Goal: Task Accomplishment & Management: Manage account settings

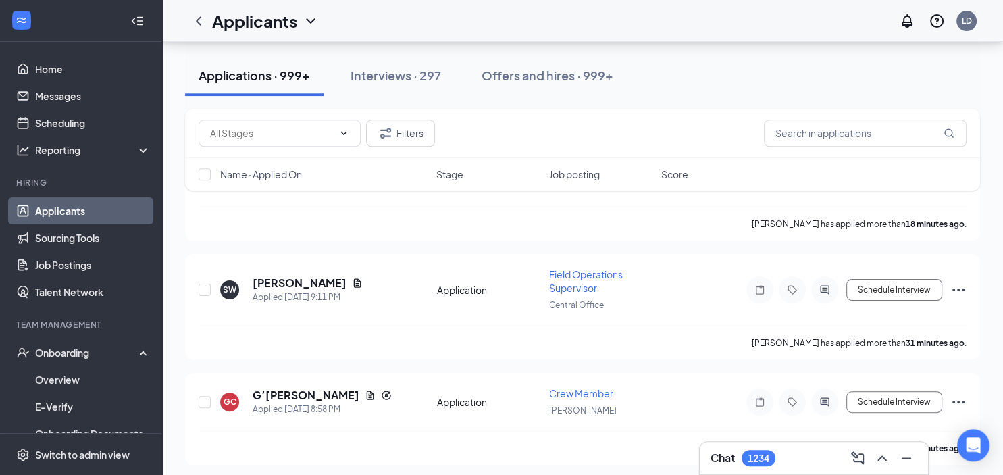
scroll to position [357, 0]
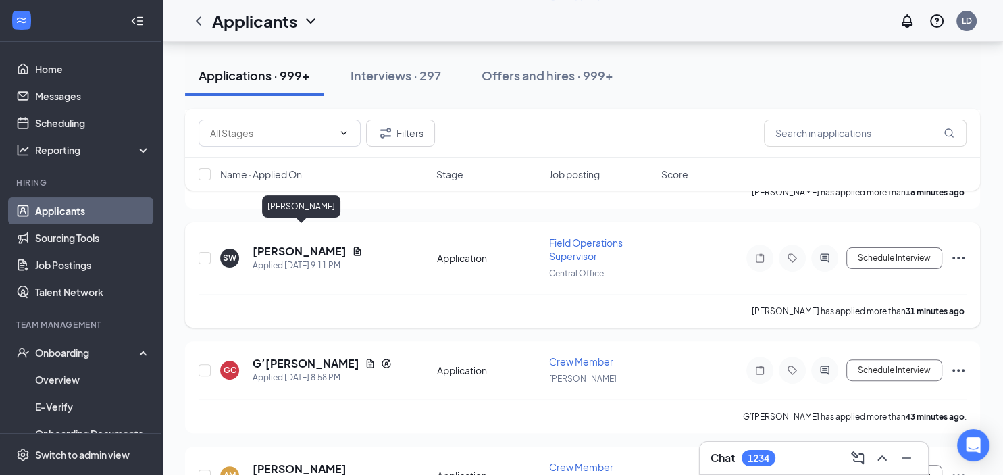
click at [293, 244] on h5 "[PERSON_NAME]" at bounding box center [300, 251] width 94 height 15
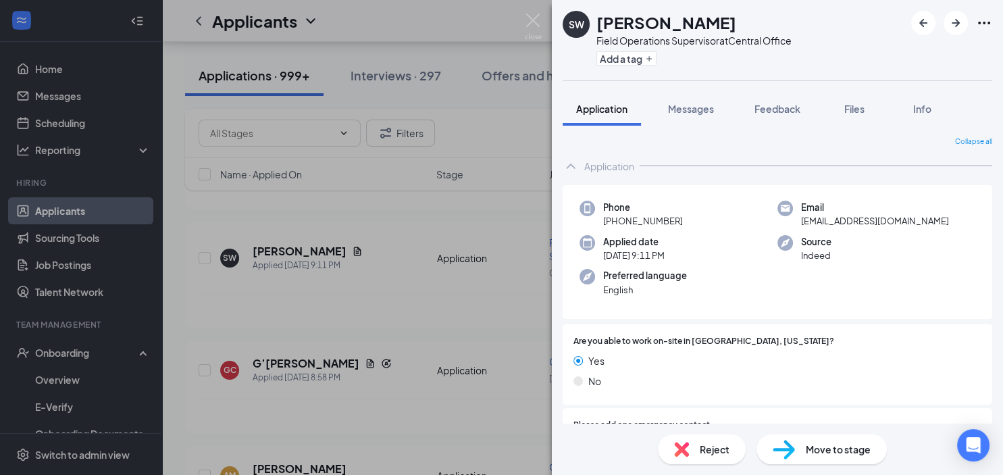
scroll to position [205, 0]
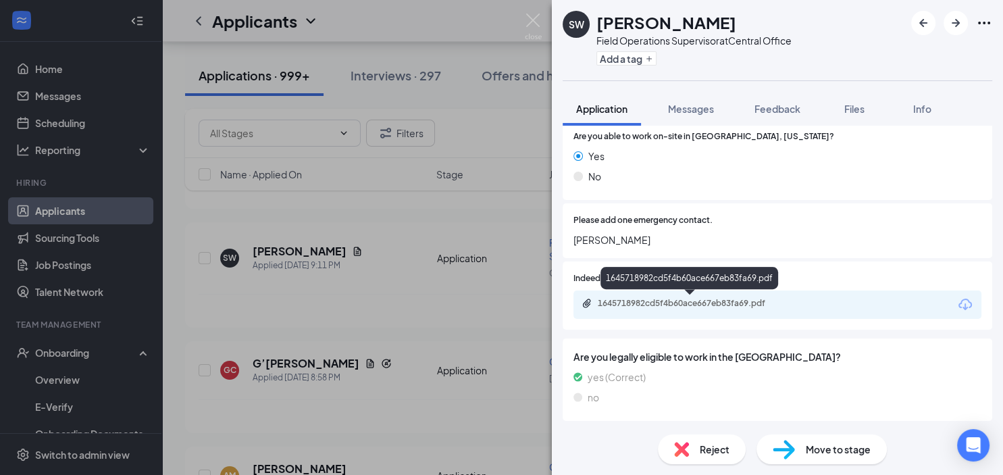
click at [630, 307] on div "1645718982cd5f4b60ace667eb83fa69.pdf" at bounding box center [692, 303] width 189 height 11
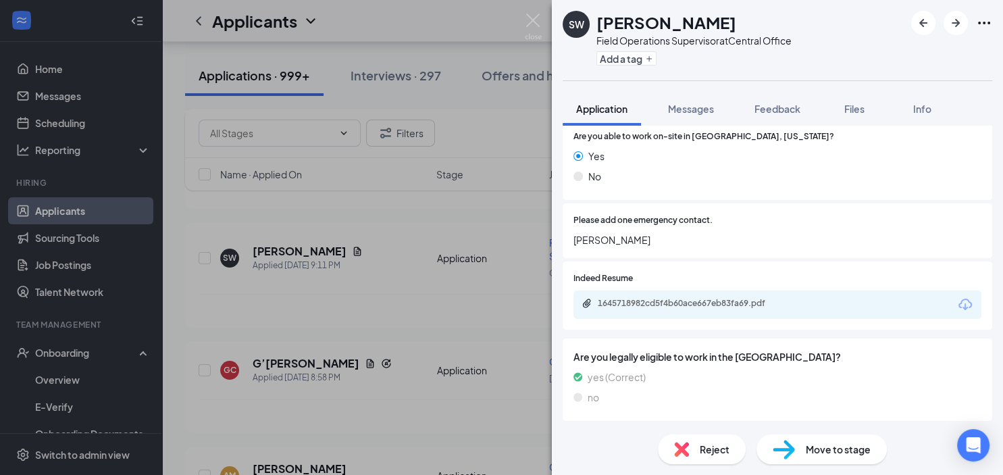
scroll to position [199, 0]
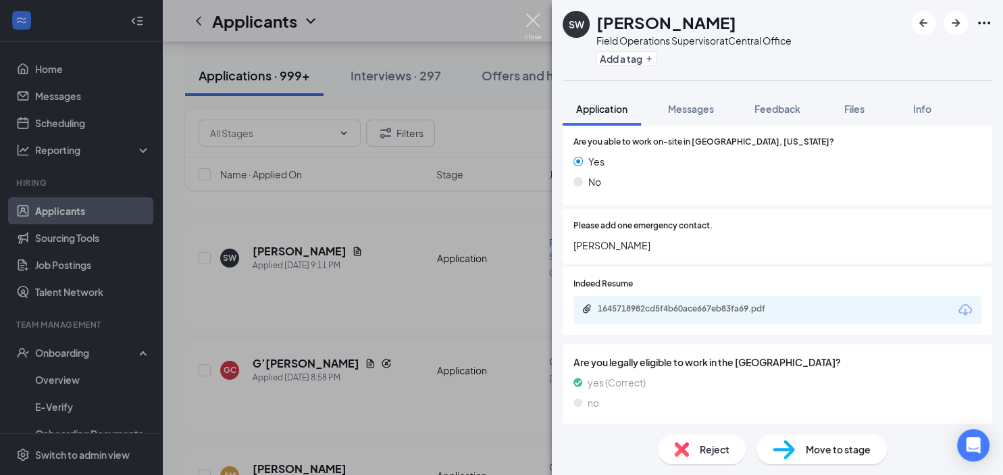
click at [530, 18] on img at bounding box center [533, 27] width 17 height 26
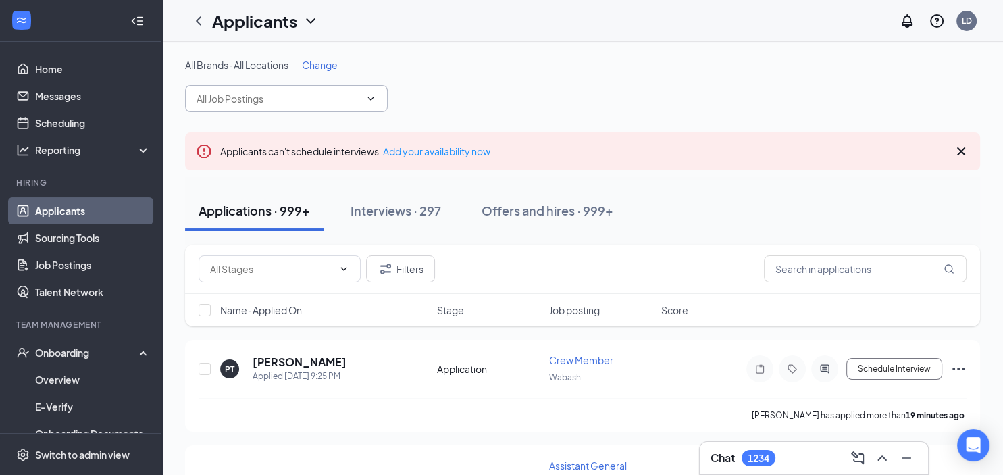
click at [246, 98] on input "text" at bounding box center [278, 98] width 163 height 15
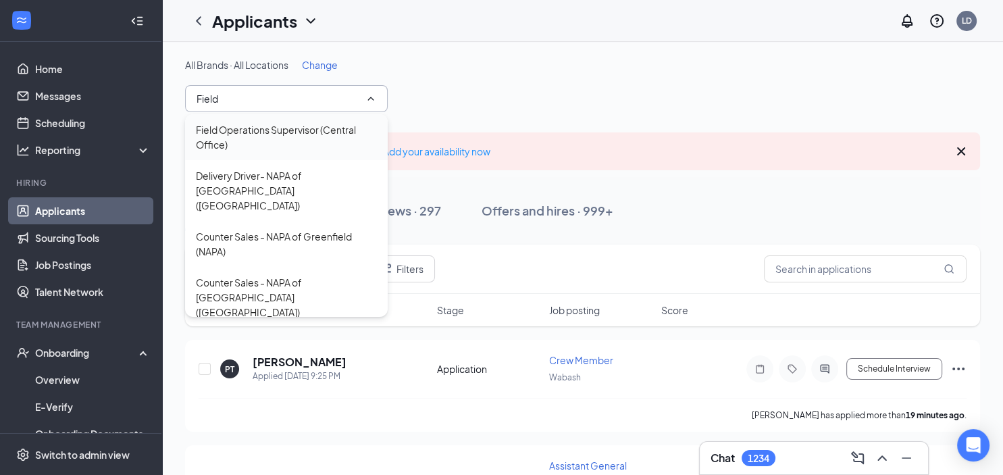
type input "Field"
click at [280, 128] on div "Field Operations Supervisor (Central Office)" at bounding box center [286, 137] width 181 height 30
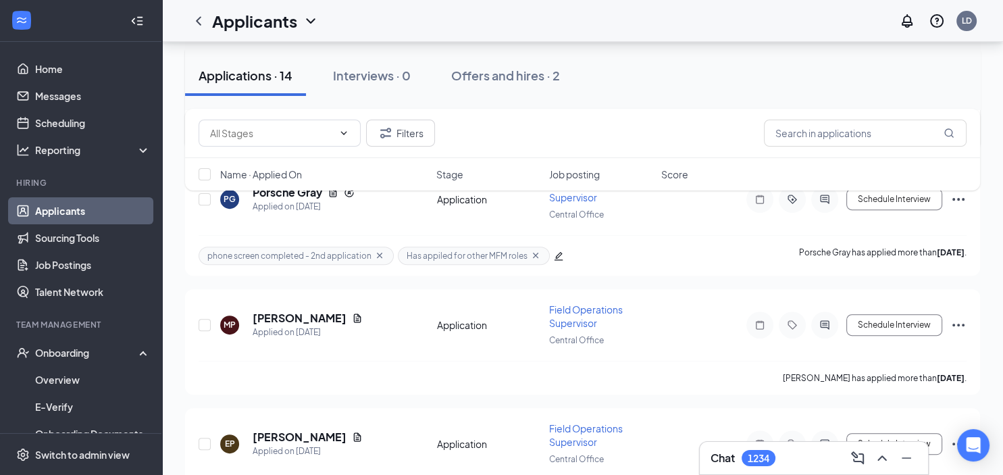
scroll to position [285, 0]
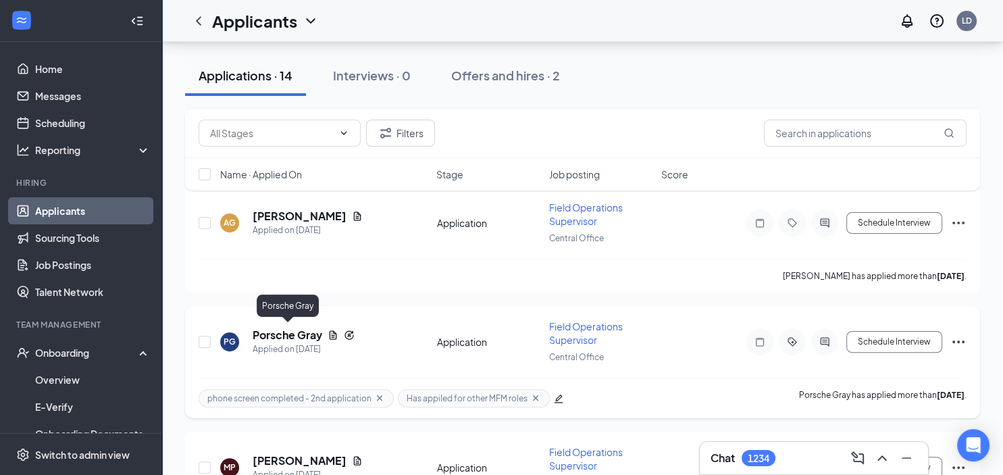
click at [290, 330] on h5 "Porsche Gray" at bounding box center [288, 335] width 70 height 15
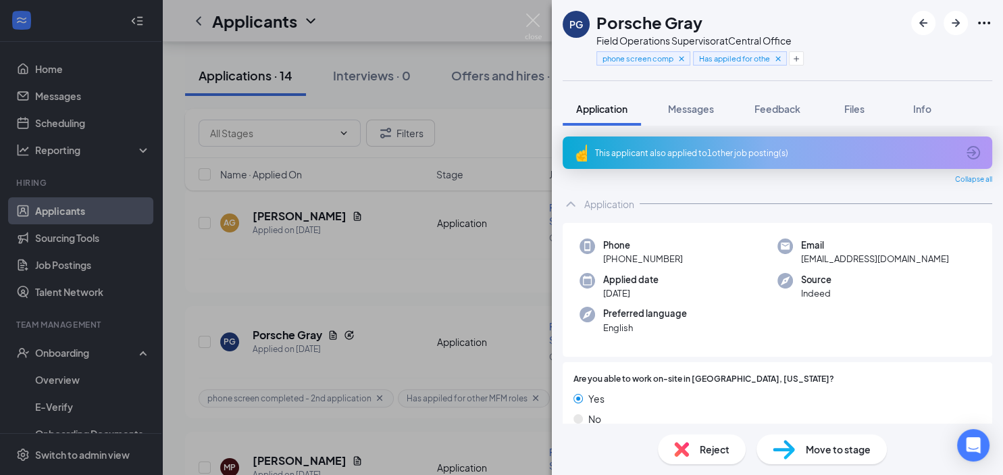
click at [976, 150] on icon "ArrowCircle" at bounding box center [973, 153] width 16 height 16
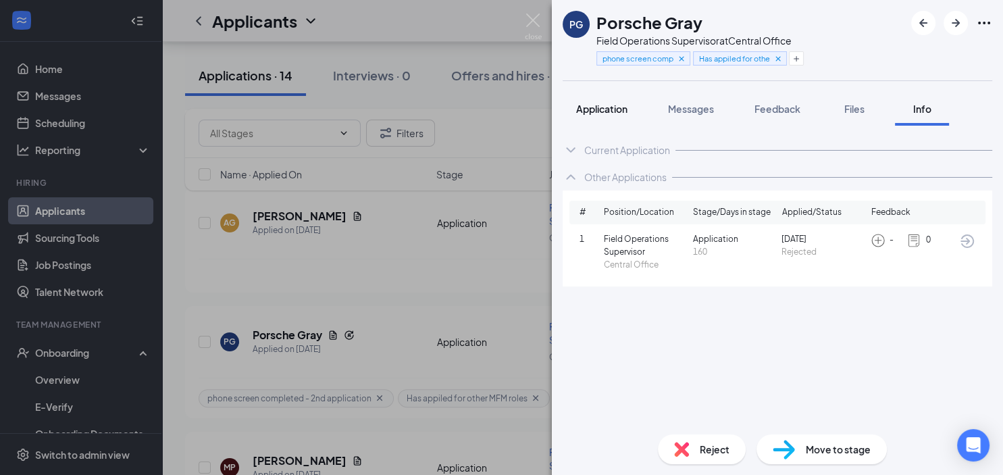
click at [601, 106] on span "Application" at bounding box center [601, 109] width 51 height 12
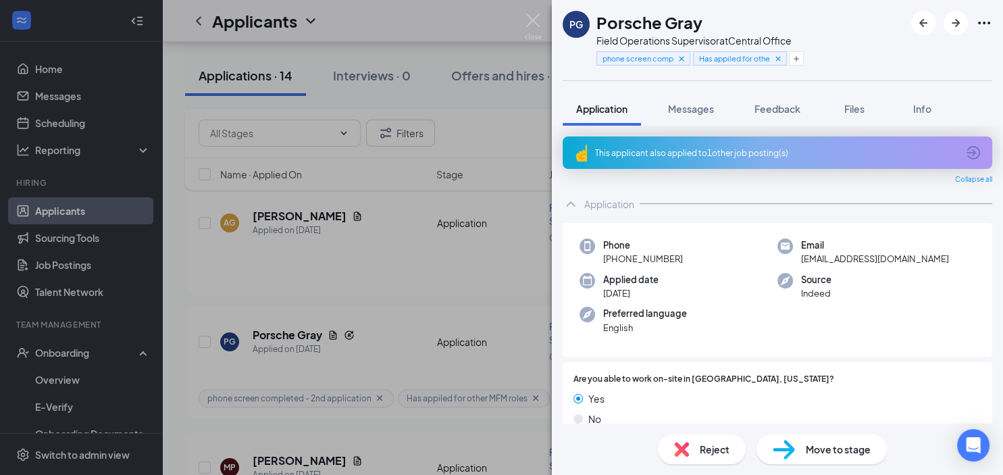
scroll to position [243, 0]
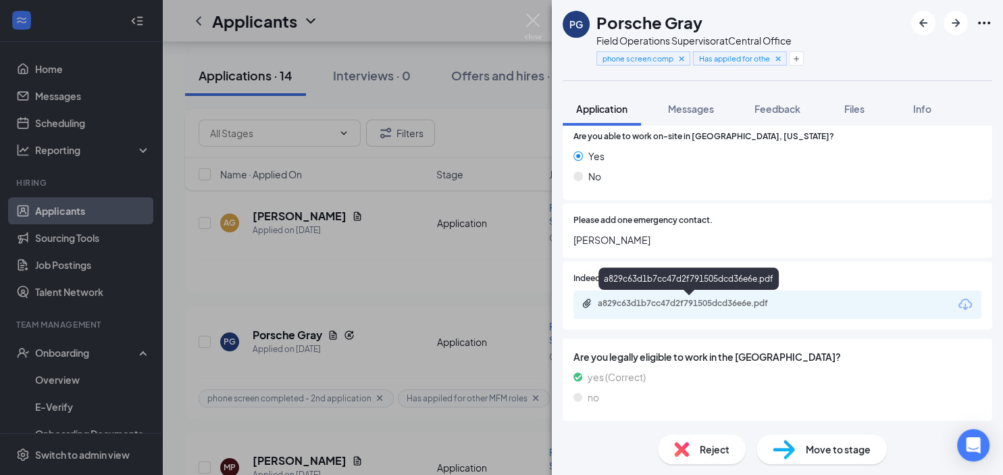
click at [652, 301] on div "a829c63d1b7cc47d2f791505dcd36e6e.pdf" at bounding box center [692, 303] width 189 height 11
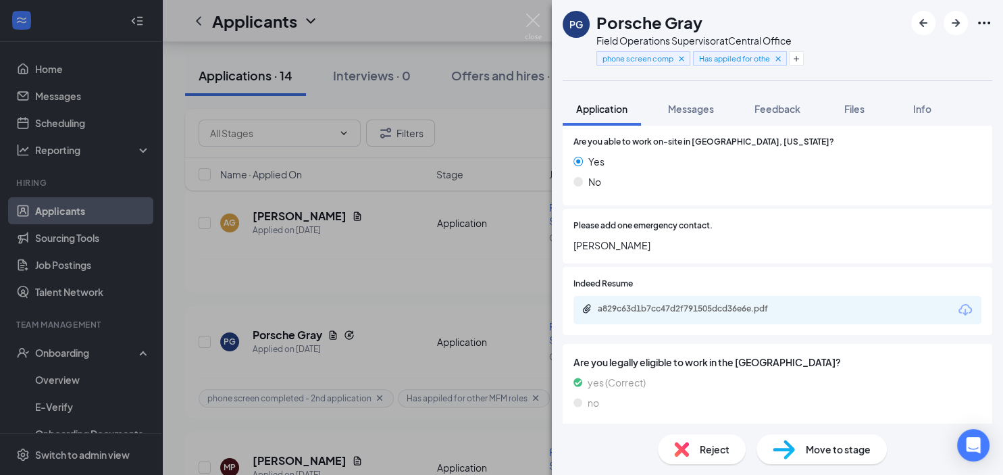
click at [78, 212] on div "PG Porsche Gray Field Operations Supervisor at Central Office phone screen comp…" at bounding box center [501, 237] width 1003 height 475
